Goal: Task Accomplishment & Management: Complete application form

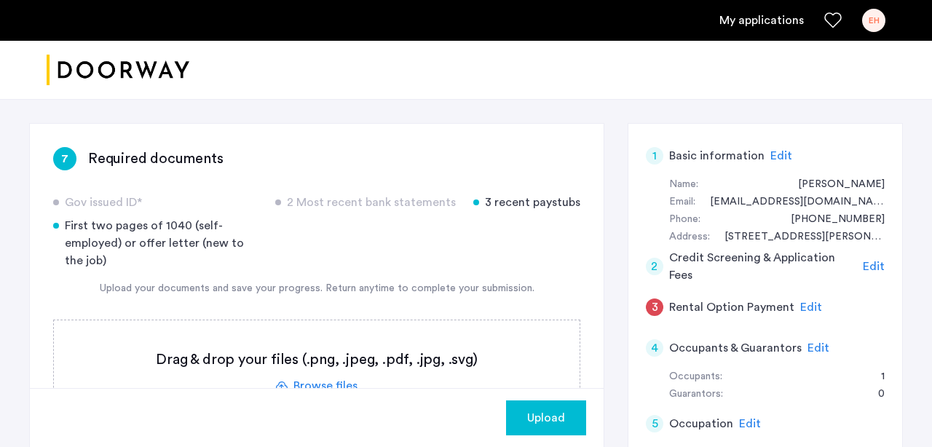
scroll to position [205, 0]
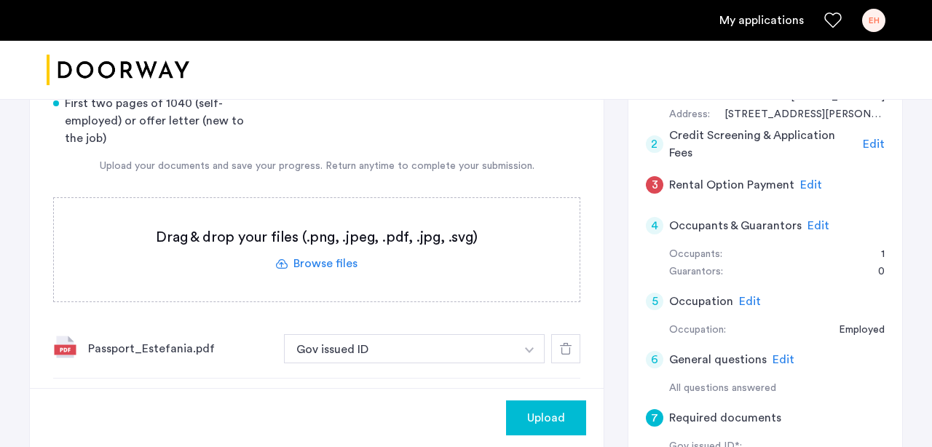
click at [331, 263] on label at bounding box center [317, 249] width 526 height 103
click at [0, 0] on input "file" at bounding box center [0, 0] width 0 height 0
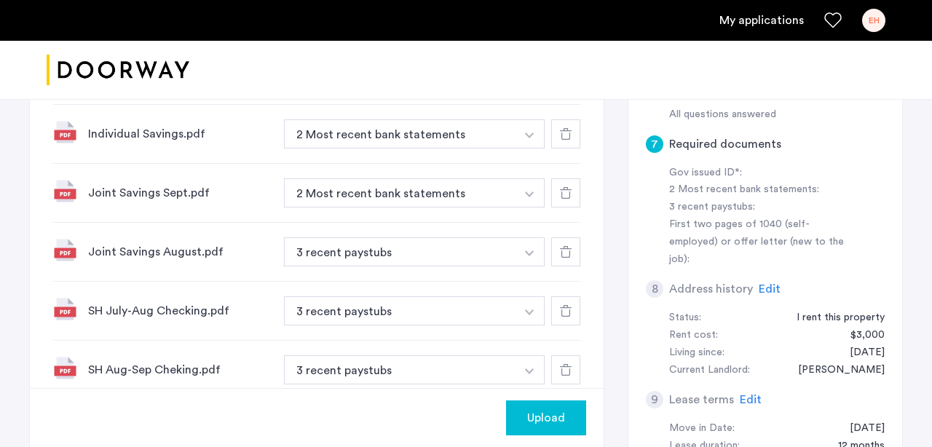
scroll to position [475, 0]
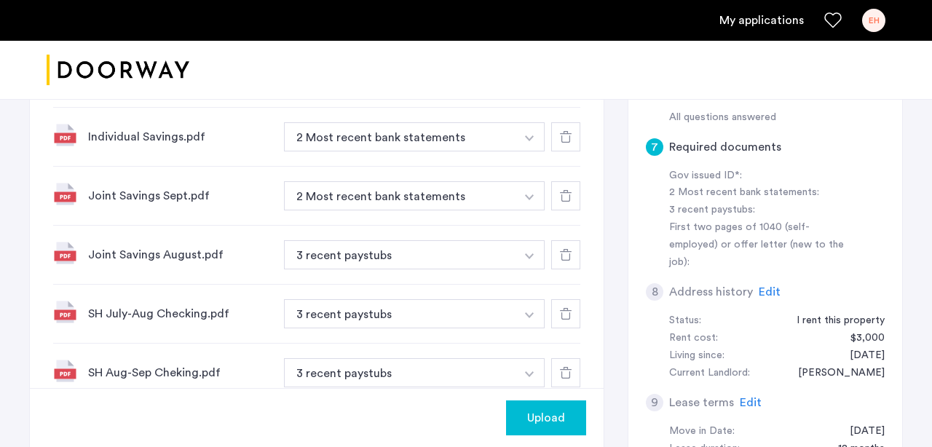
click at [566, 314] on icon at bounding box center [566, 314] width 12 height 12
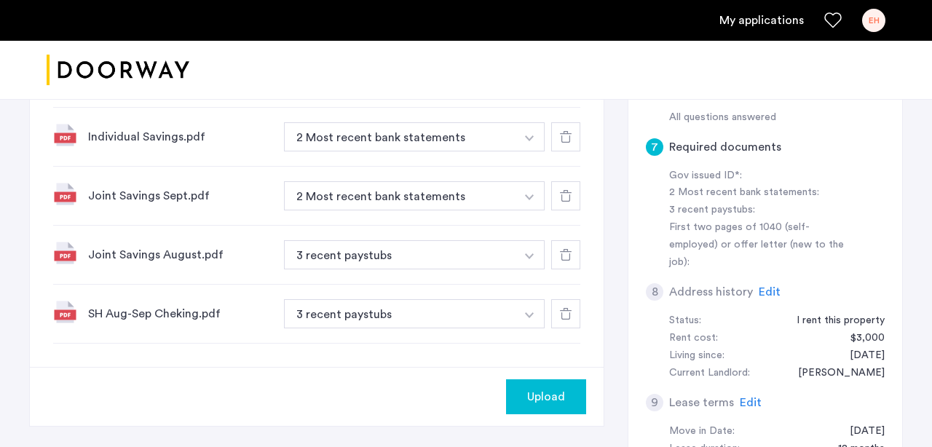
click at [564, 323] on div at bounding box center [565, 313] width 29 height 29
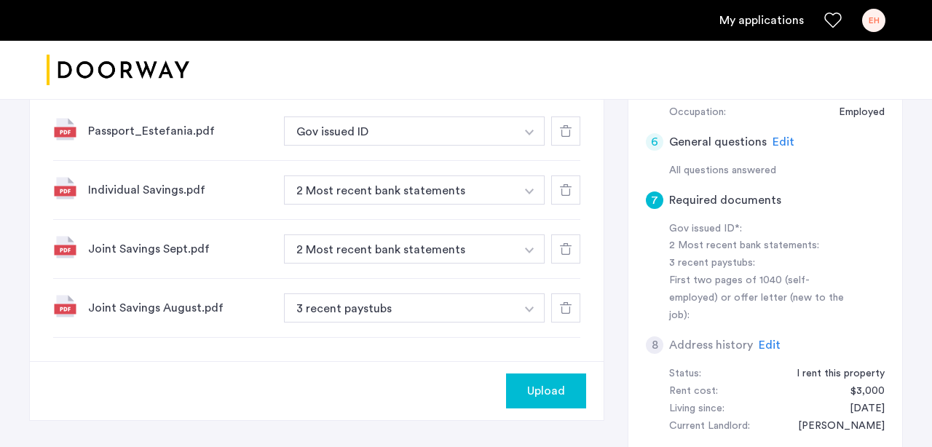
scroll to position [415, 0]
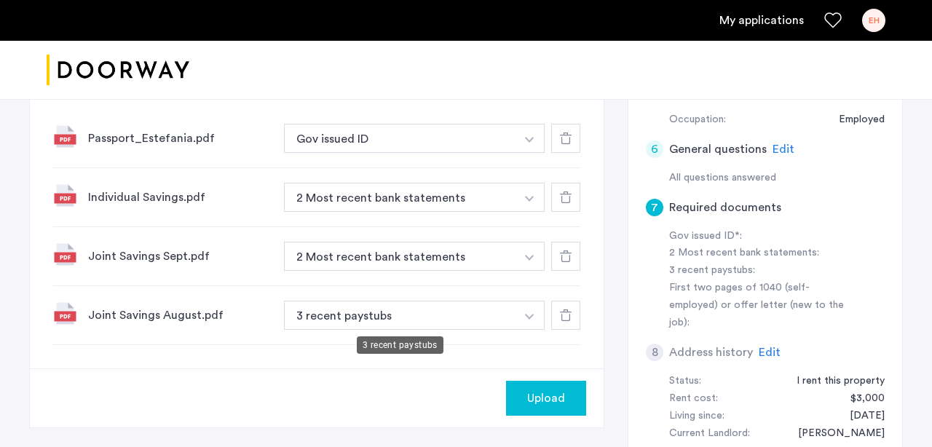
click at [462, 318] on button "3 recent paystubs" at bounding box center [400, 315] width 232 height 29
click at [438, 317] on button "3 recent paystubs" at bounding box center [400, 315] width 232 height 29
click at [430, 316] on button "3 recent paystubs" at bounding box center [400, 315] width 232 height 29
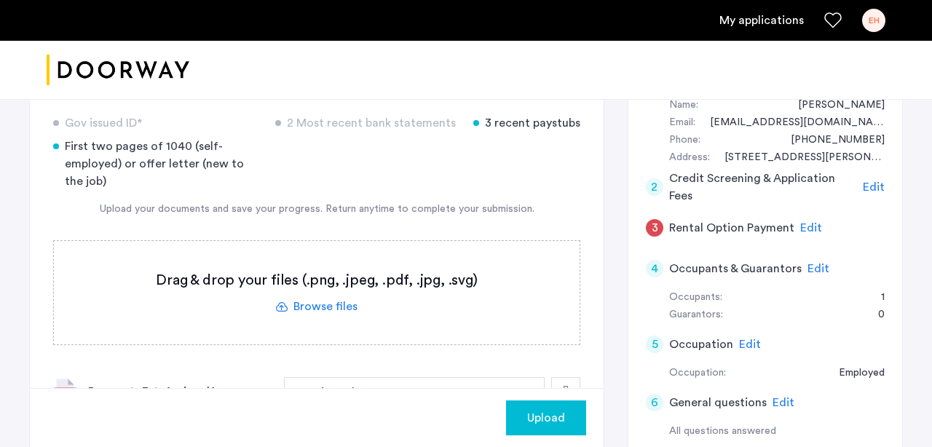
scroll to position [163, 0]
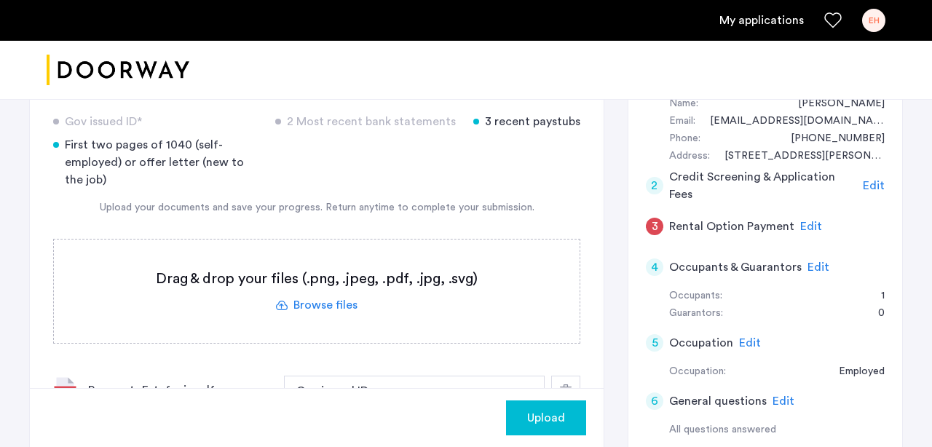
click at [339, 301] on label at bounding box center [317, 291] width 526 height 103
click at [0, 0] on input "file" at bounding box center [0, 0] width 0 height 0
click at [341, 310] on label at bounding box center [317, 291] width 526 height 103
click at [0, 0] on input "file" at bounding box center [0, 0] width 0 height 0
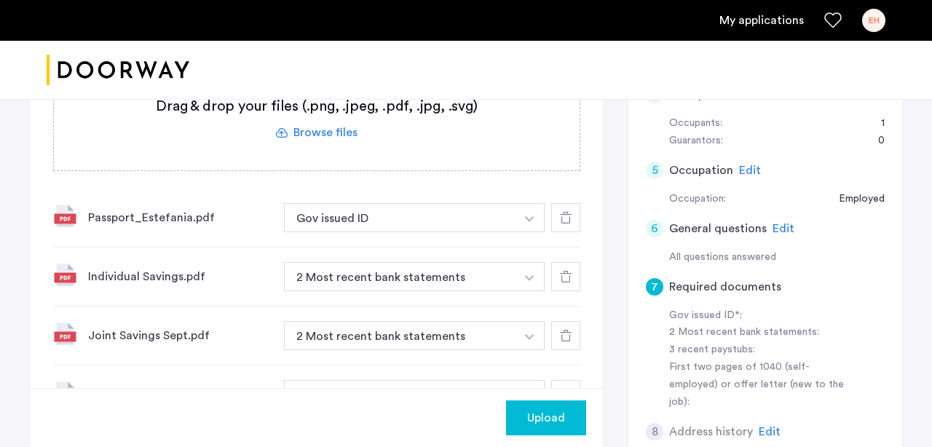
scroll to position [266, 0]
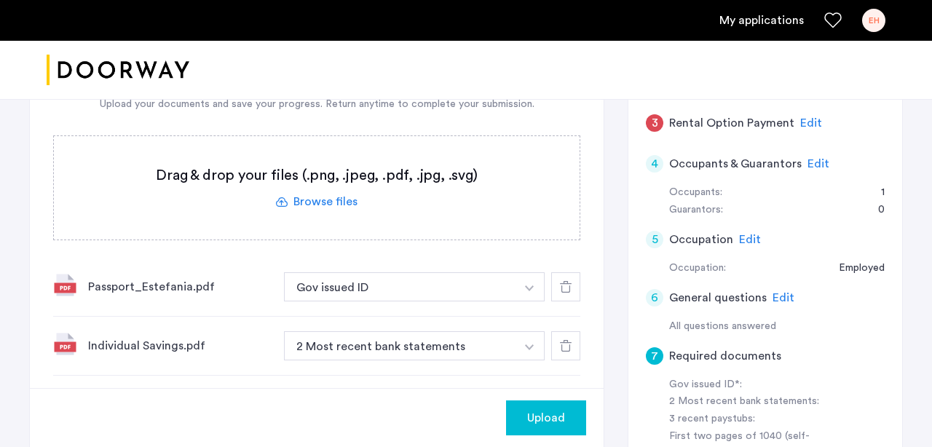
click at [344, 205] on label at bounding box center [317, 187] width 526 height 103
click at [0, 0] on input "file" at bounding box center [0, 0] width 0 height 0
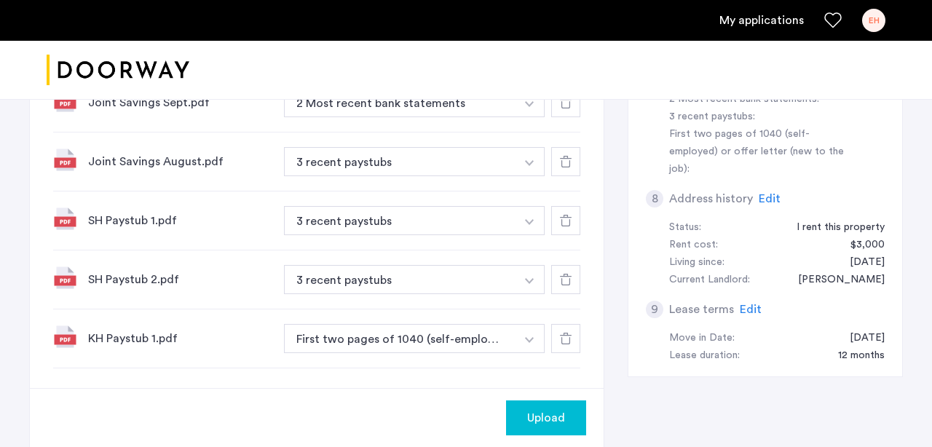
scroll to position [577, 0]
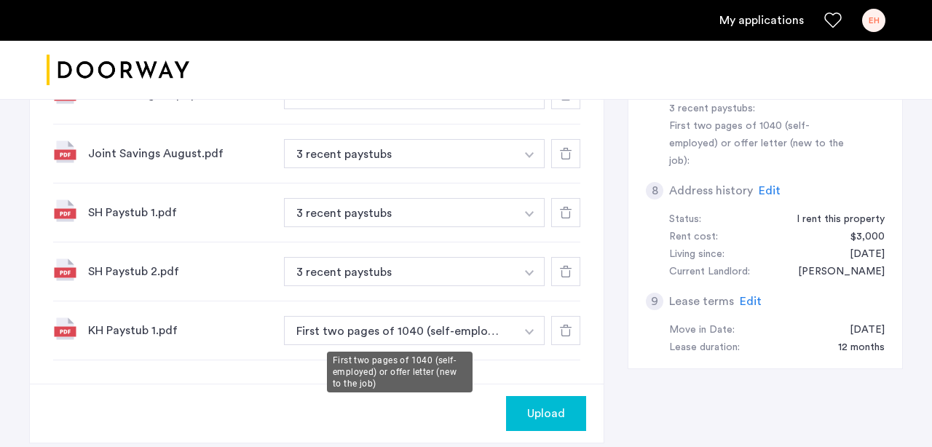
click at [456, 331] on button "First two pages of 1040 (self-employed) or offer letter (new to the job)" at bounding box center [400, 330] width 232 height 29
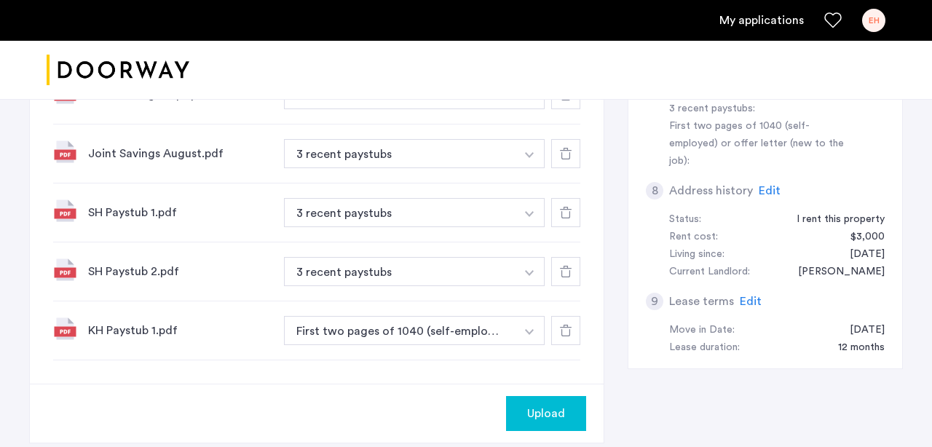
click at [489, 331] on button "First two pages of 1040 (self-employed) or offer letter (new to the job)" at bounding box center [400, 330] width 232 height 29
click at [534, 331] on button "button" at bounding box center [530, 330] width 30 height 29
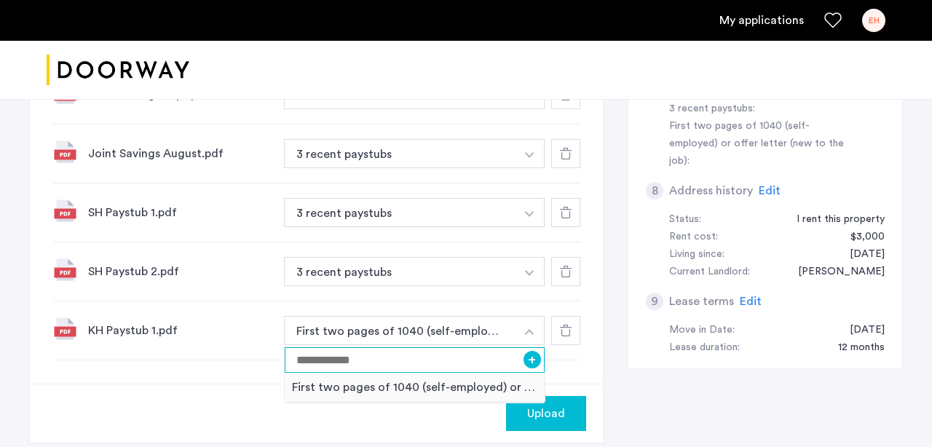
click at [506, 363] on input at bounding box center [415, 359] width 260 height 25
click at [457, 360] on input at bounding box center [415, 359] width 260 height 25
type input "*"
type input "**********"
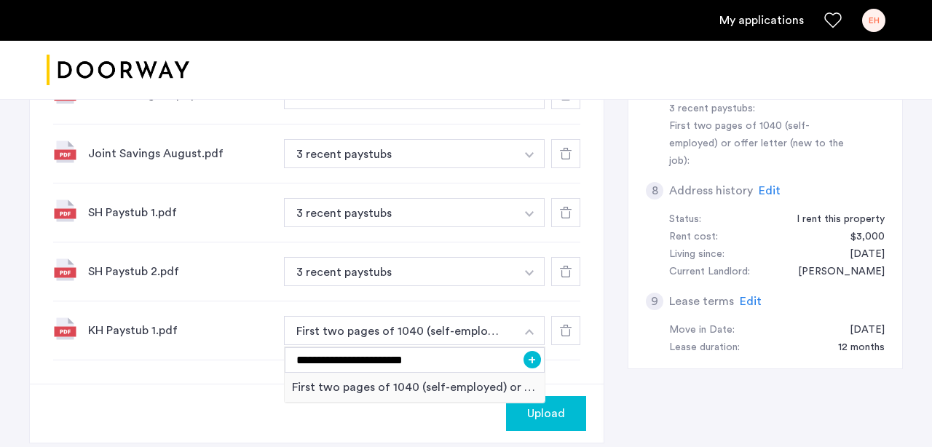
click at [536, 364] on button "+" at bounding box center [531, 359] width 17 height 17
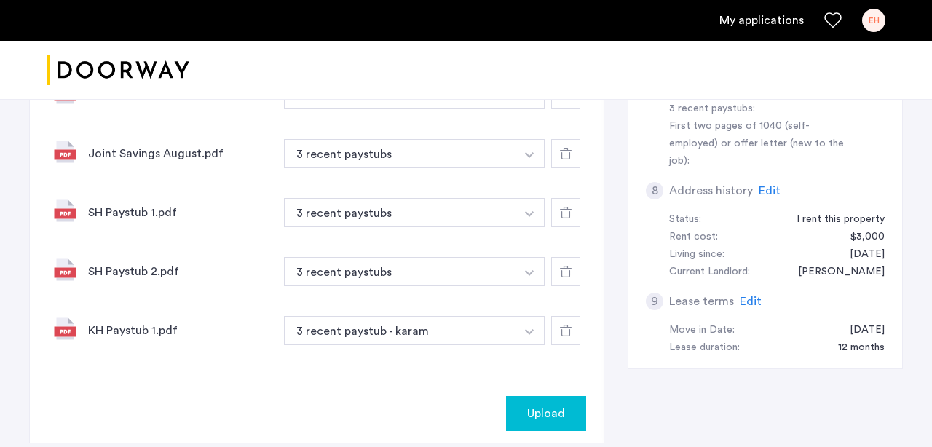
click at [529, 406] on span "Upload" at bounding box center [546, 413] width 38 height 17
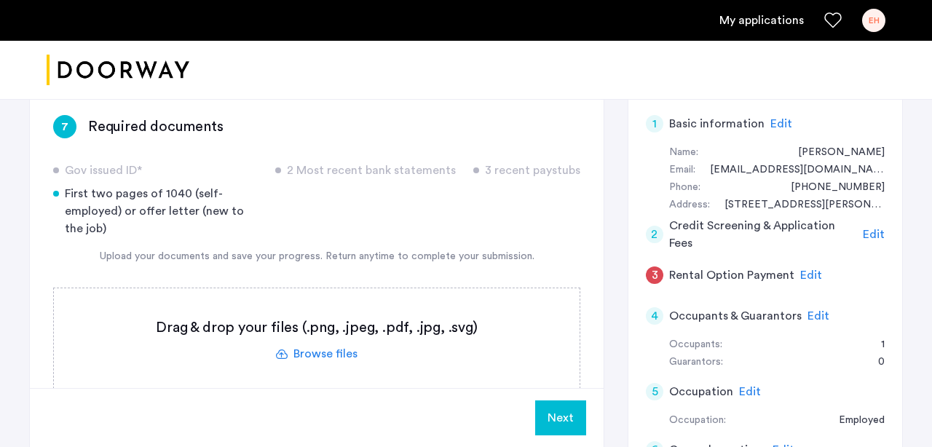
scroll to position [115, 0]
